Goal: Information Seeking & Learning: Learn about a topic

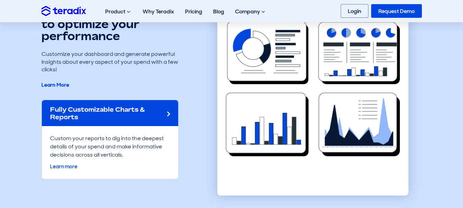
scroll to position [1646, 0]
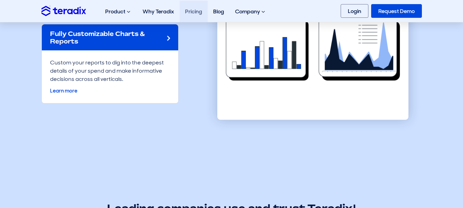
click at [197, 10] on link "Pricing" at bounding box center [194, 12] width 28 height 22
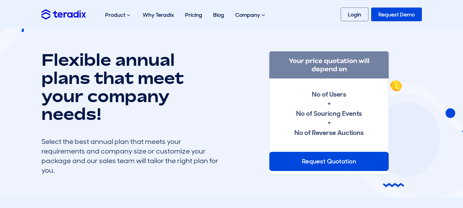
click at [64, 62] on h1 "Flexible annual plans that meet your company needs!" at bounding box center [131, 87] width 178 height 72
drag, startPoint x: 64, startPoint y: 62, endPoint x: 200, endPoint y: 161, distance: 167.9
click at [198, 164] on div "Flexible annual plans that meet your company needs! Select the best annual plan…" at bounding box center [131, 113] width 178 height 125
click at [203, 158] on div "Select the best annual plan that meets your requirements and company size or cu…" at bounding box center [131, 156] width 178 height 38
click at [166, 119] on h1 "Flexible annual plans that meet your company needs!" at bounding box center [131, 87] width 178 height 72
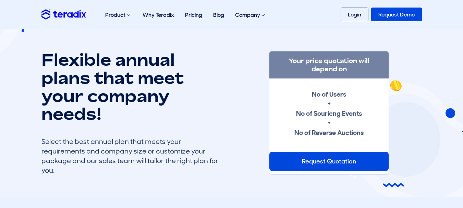
click at [331, 94] on strong "No of Users + No of Souricng Events + No of Reverse Auctions" at bounding box center [329, 113] width 69 height 47
click at [340, 63] on h3 "Your price quotation will depend on" at bounding box center [329, 64] width 119 height 27
click at [324, 116] on strong "No of Users + No of Souricng Events + No of Reverse Auctions" at bounding box center [329, 113] width 69 height 47
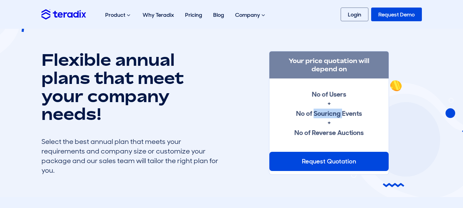
click at [324, 116] on strong "No of Users + No of Souricng Events + No of Reverse Auctions" at bounding box center [329, 113] width 69 height 47
click at [322, 137] on strong "No of Users + No of Souricng Events + No of Reverse Auctions" at bounding box center [329, 113] width 69 height 47
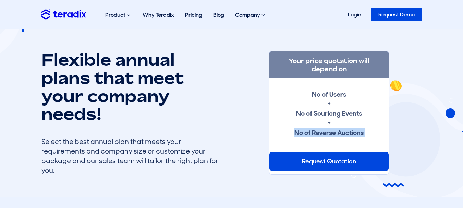
click at [322, 137] on strong "No of Users + No of Souricng Events + No of Reverse Auctions" at bounding box center [329, 113] width 69 height 47
click at [292, 118] on div "No of Users + No of Souricng Events + No of Reverse Auctions" at bounding box center [329, 114] width 97 height 48
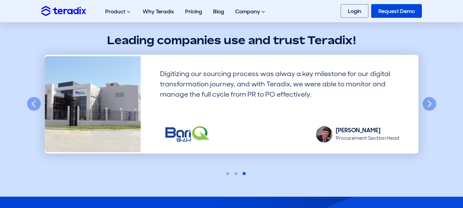
scroll to position [515, 0]
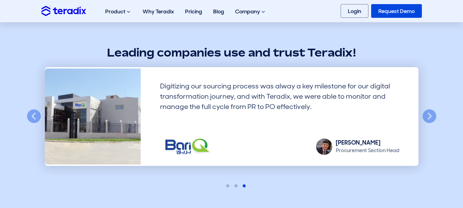
click at [229, 53] on h2 "Leading companies use and trust Teradix!" at bounding box center [232, 52] width 381 height 15
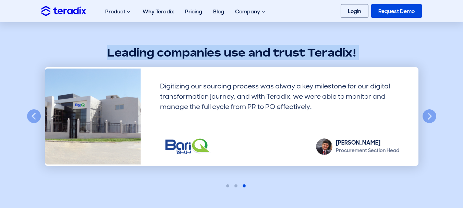
click at [229, 53] on h2 "Leading companies use and trust Teradix!" at bounding box center [232, 52] width 381 height 15
click at [249, 53] on h2 "Leading companies use and trust Teradix!" at bounding box center [232, 52] width 381 height 15
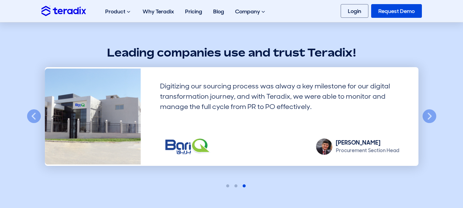
click at [439, 112] on section "Leading companies use and trust Teradix! Previous Digitizing our sourcing proce…" at bounding box center [231, 110] width 463 height 197
click at [433, 117] on button "Next" at bounding box center [429, 116] width 15 height 15
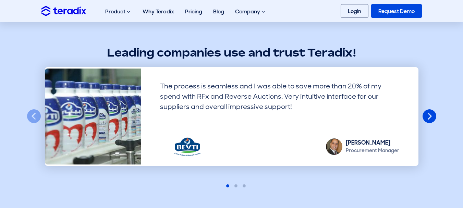
click at [433, 117] on button "Next" at bounding box center [429, 116] width 15 height 15
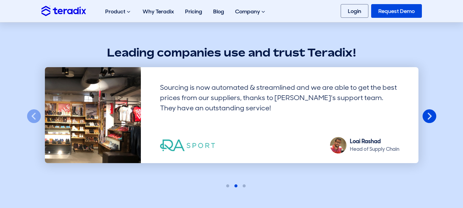
click at [433, 117] on button "Next" at bounding box center [429, 116] width 15 height 15
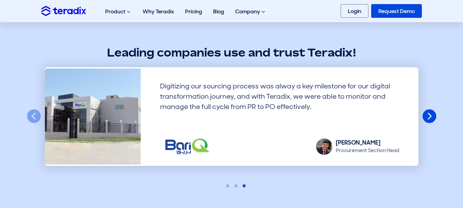
click at [433, 117] on button "Next" at bounding box center [429, 116] width 15 height 15
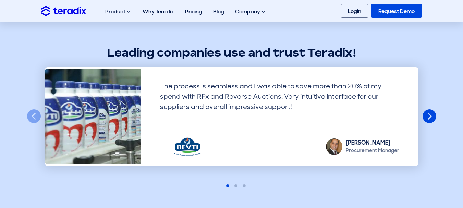
click at [433, 117] on button "Next" at bounding box center [429, 116] width 15 height 15
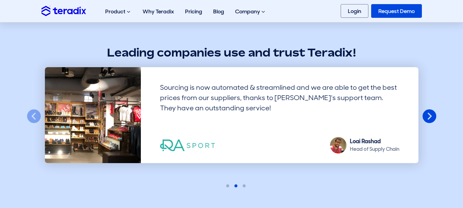
click at [433, 117] on button "Next" at bounding box center [429, 116] width 15 height 15
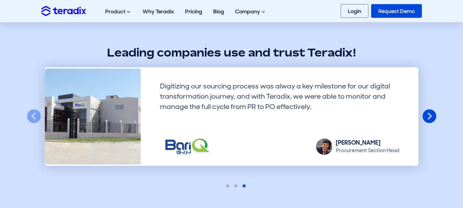
click at [433, 117] on button "Next" at bounding box center [429, 116] width 15 height 15
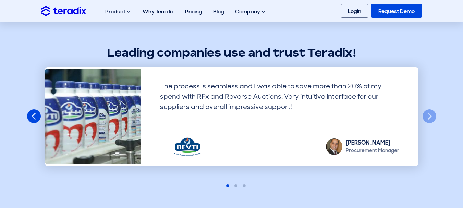
click at [28, 116] on button "Previous" at bounding box center [33, 116] width 15 height 15
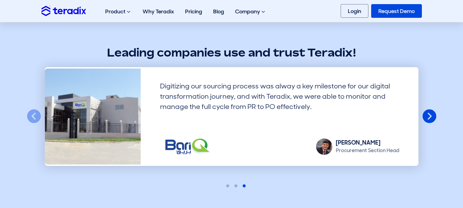
click at [429, 115] on button "Next" at bounding box center [429, 116] width 15 height 15
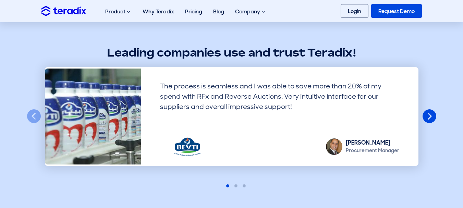
click at [429, 115] on button "Next" at bounding box center [429, 116] width 15 height 15
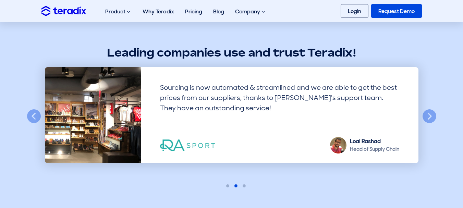
click at [356, 139] on div "Loai Rashad" at bounding box center [374, 142] width 49 height 8
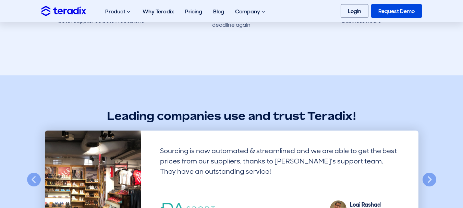
scroll to position [480, 0]
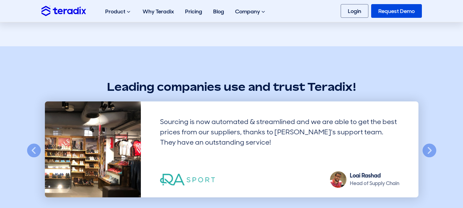
click at [320, 87] on h2 "Leading companies use and trust Teradix!" at bounding box center [232, 86] width 381 height 15
copy h2 "Teradix"
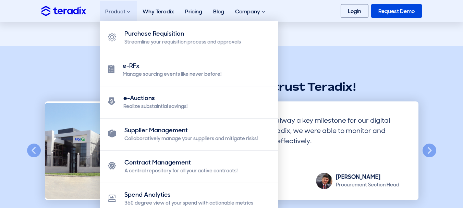
click at [117, 10] on div "Product Purchase Requisition Streamline your requisition process and approvals …" at bounding box center [118, 12] width 37 height 22
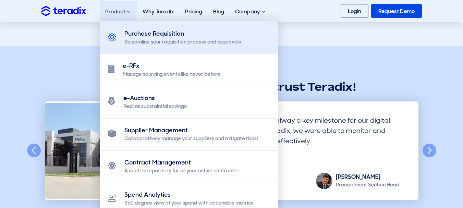
click at [136, 35] on div "Purchase Requisition" at bounding box center [183, 33] width 117 height 9
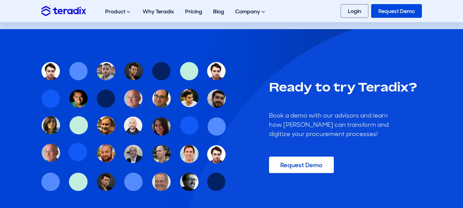
scroll to position [1269, 0]
